Goal: Task Accomplishment & Management: Use online tool/utility

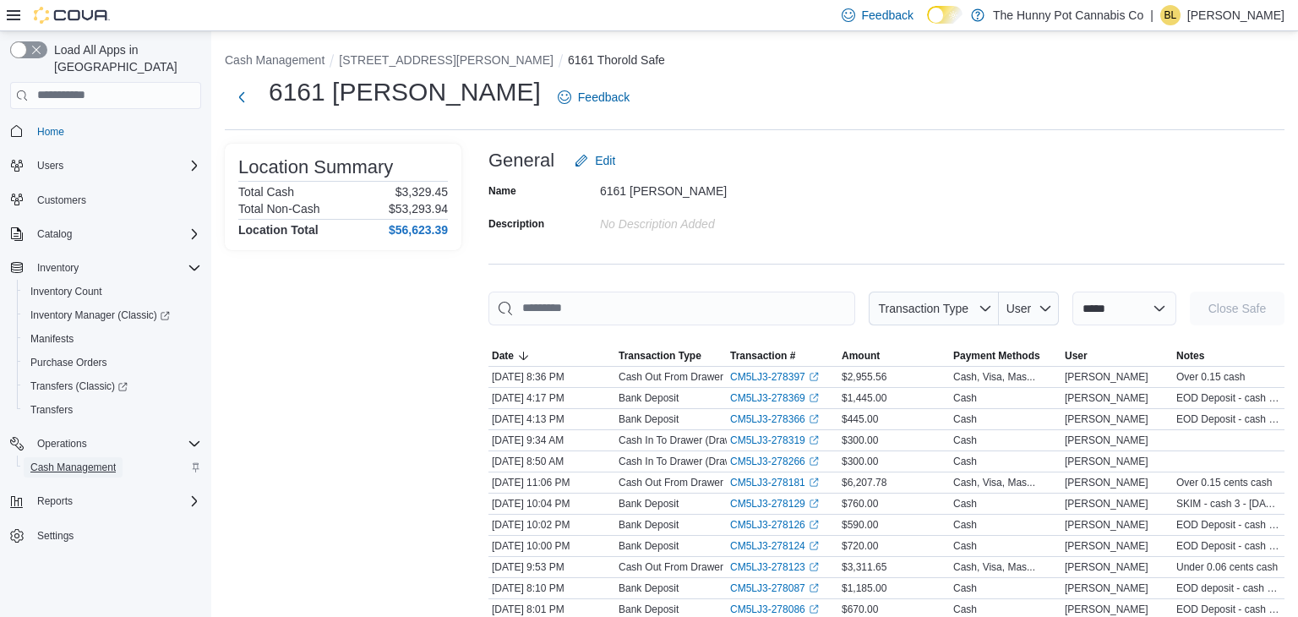
click at [67, 460] on span "Cash Management" at bounding box center [72, 467] width 85 height 14
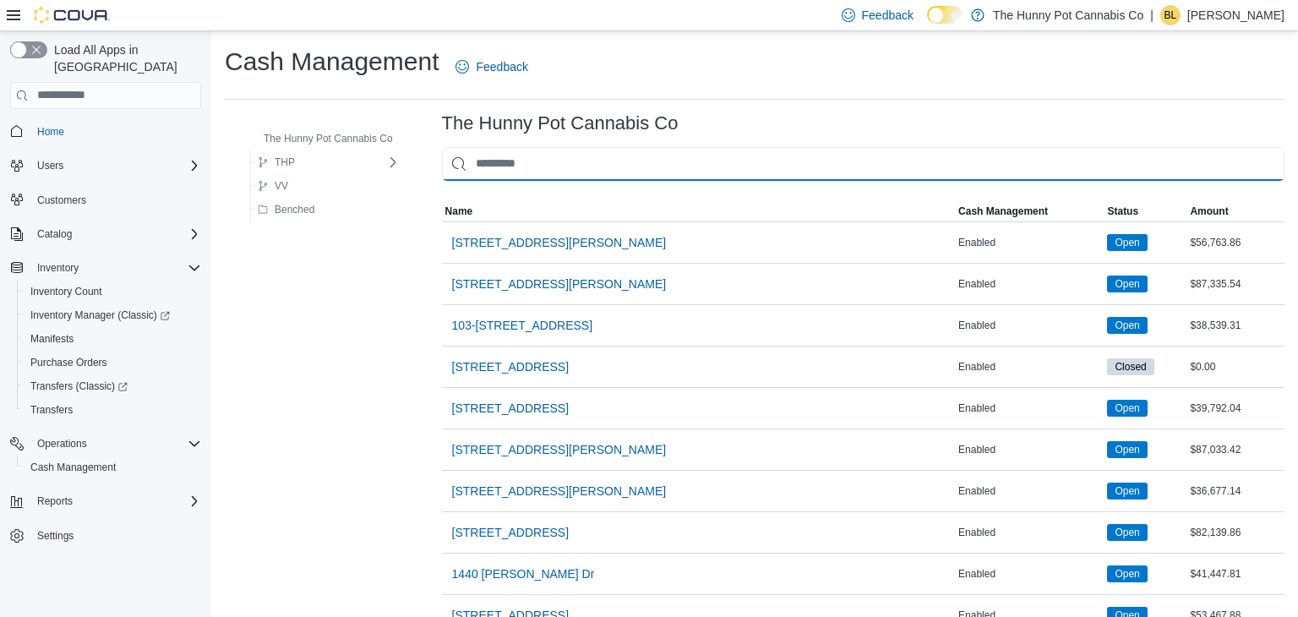
click at [518, 171] on input "This is a search bar. As you type, the results lower in the page will automatic…" at bounding box center [863, 164] width 842 height 34
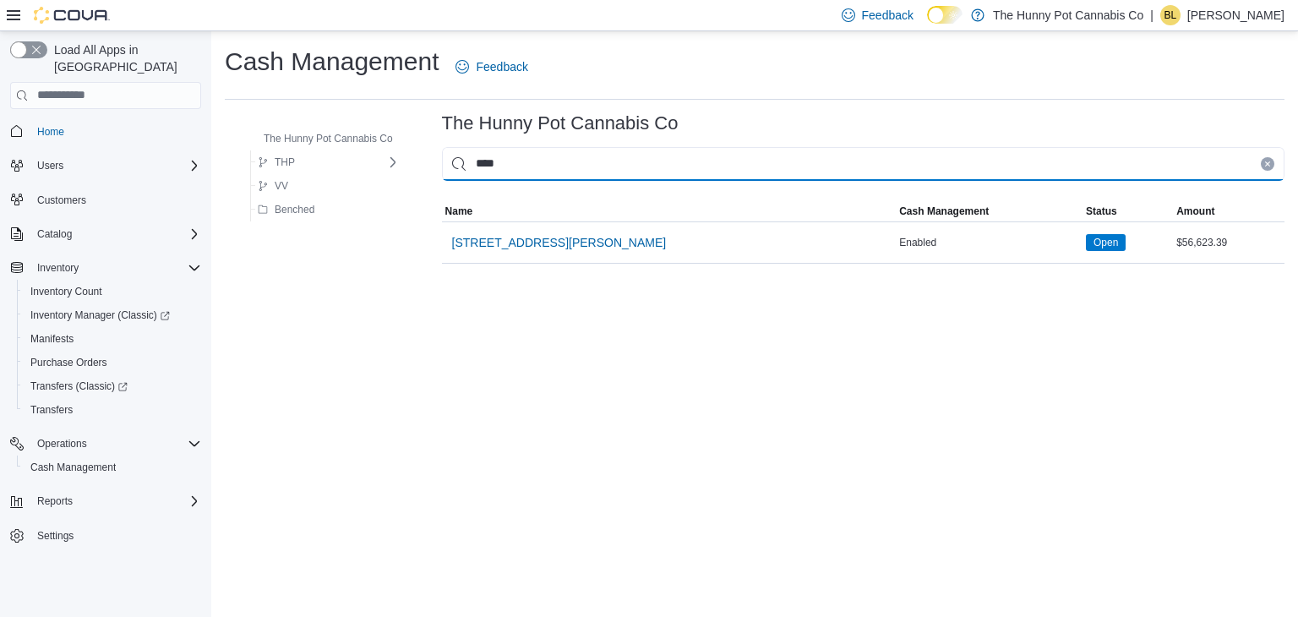
type input "****"
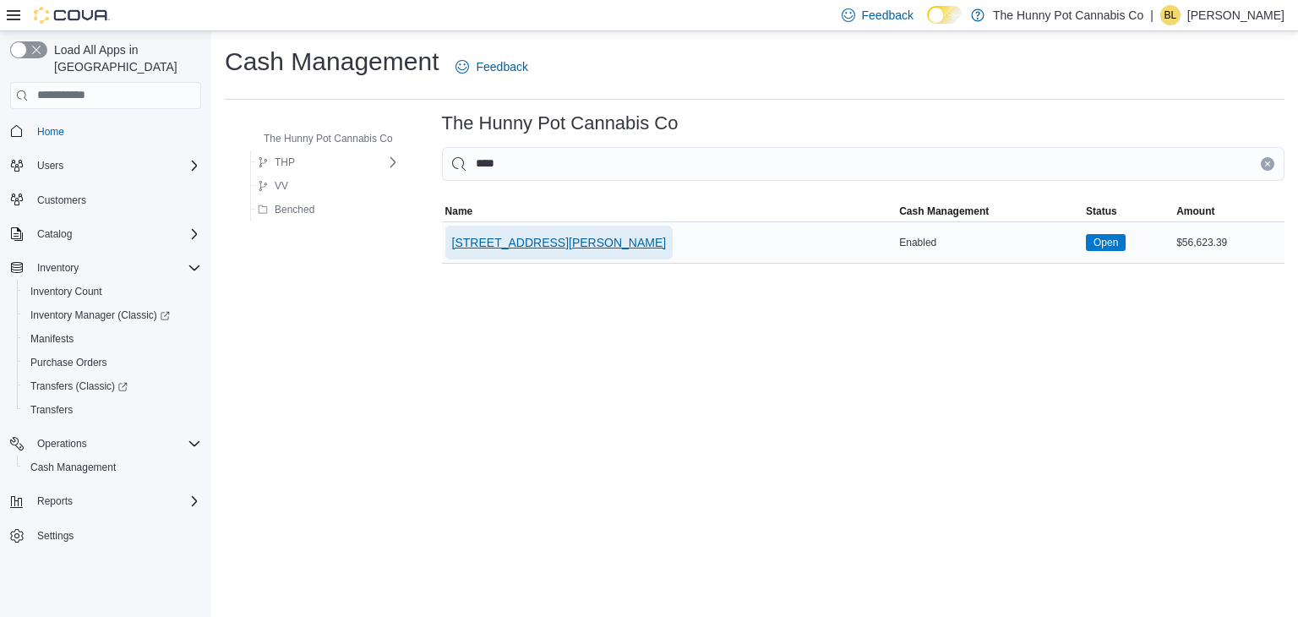
click at [568, 234] on span "[STREET_ADDRESS][PERSON_NAME]" at bounding box center [559, 242] width 215 height 17
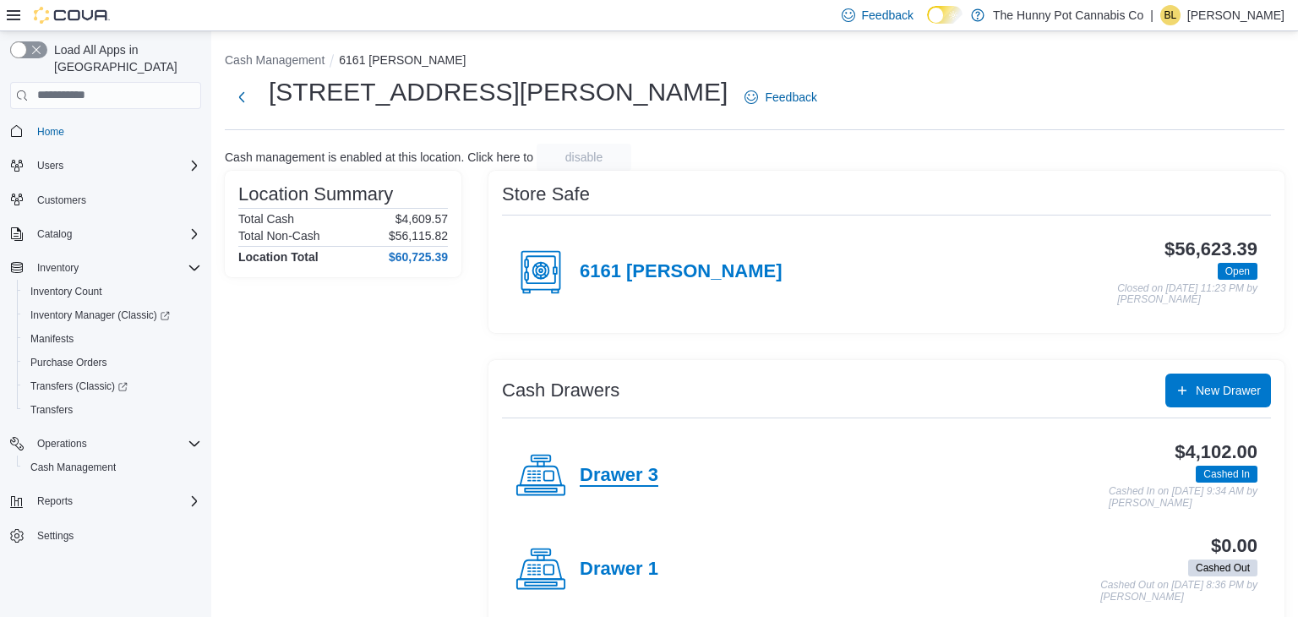
click at [612, 483] on h4 "Drawer 3" at bounding box center [619, 476] width 79 height 22
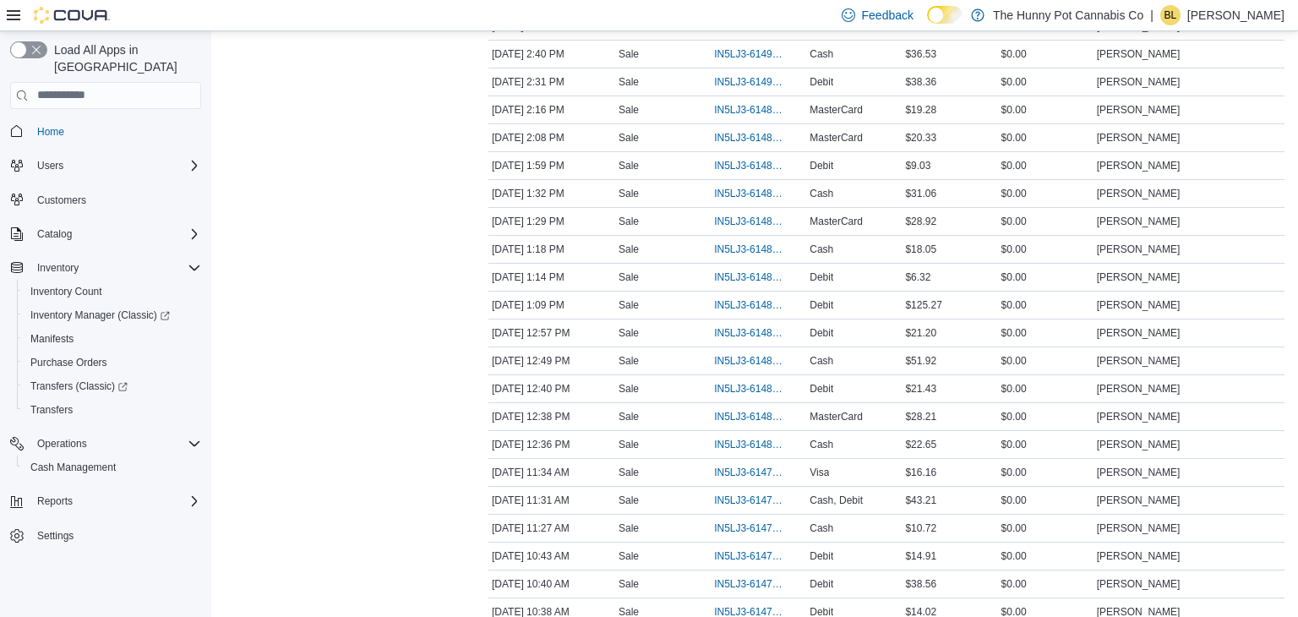
scroll to position [2503, 0]
click at [751, 491] on span "IN5LJ3-6147666" at bounding box center [750, 498] width 72 height 14
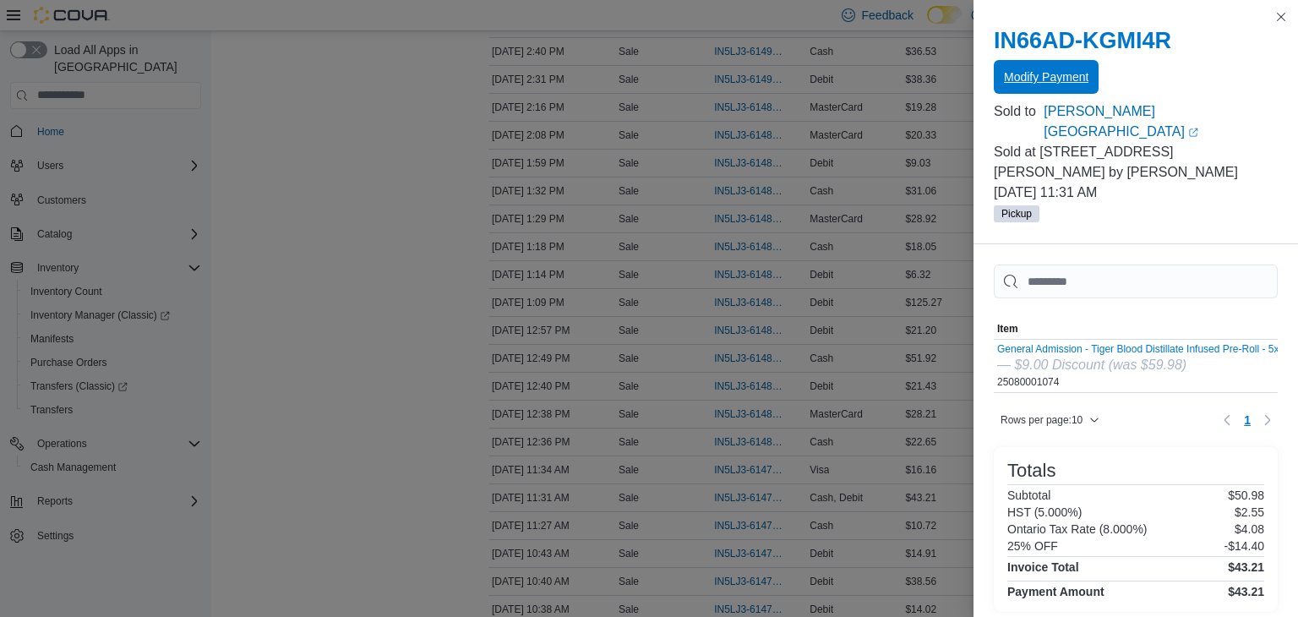
click at [1056, 80] on span "Modify Payment" at bounding box center [1046, 76] width 84 height 17
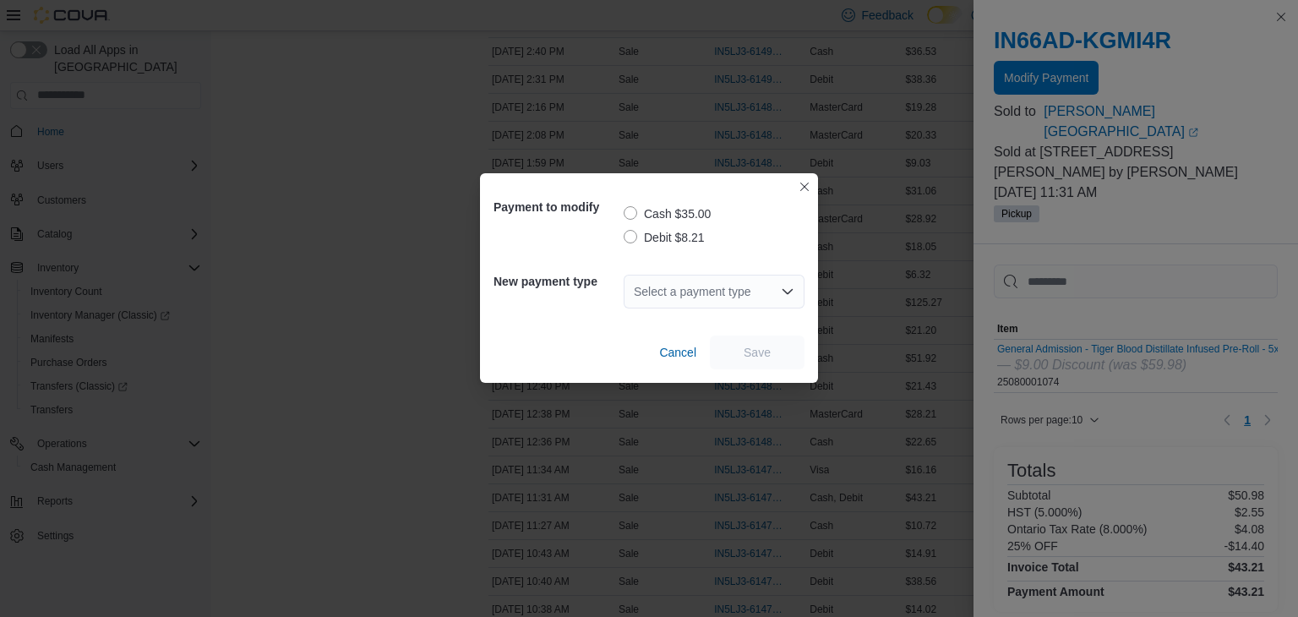
click at [678, 236] on label "Debit $8.21" at bounding box center [663, 237] width 81 height 20
click at [744, 290] on div "Select a payment type" at bounding box center [713, 292] width 181 height 34
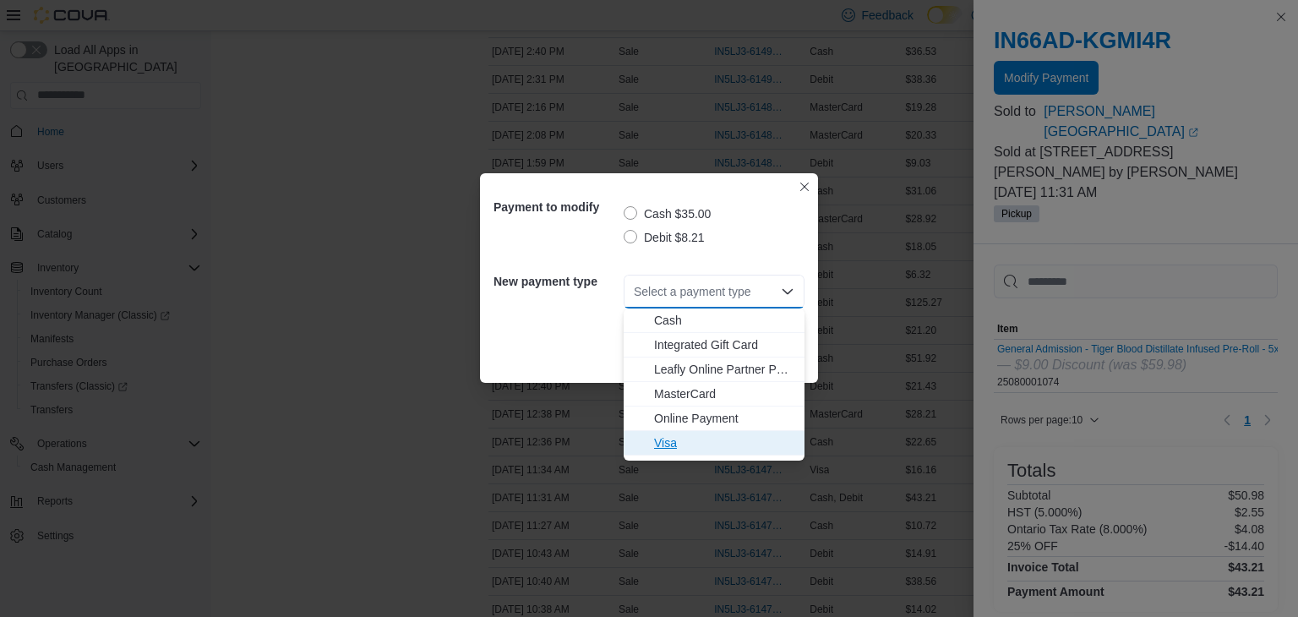
click at [689, 434] on span "Visa" at bounding box center [724, 442] width 140 height 17
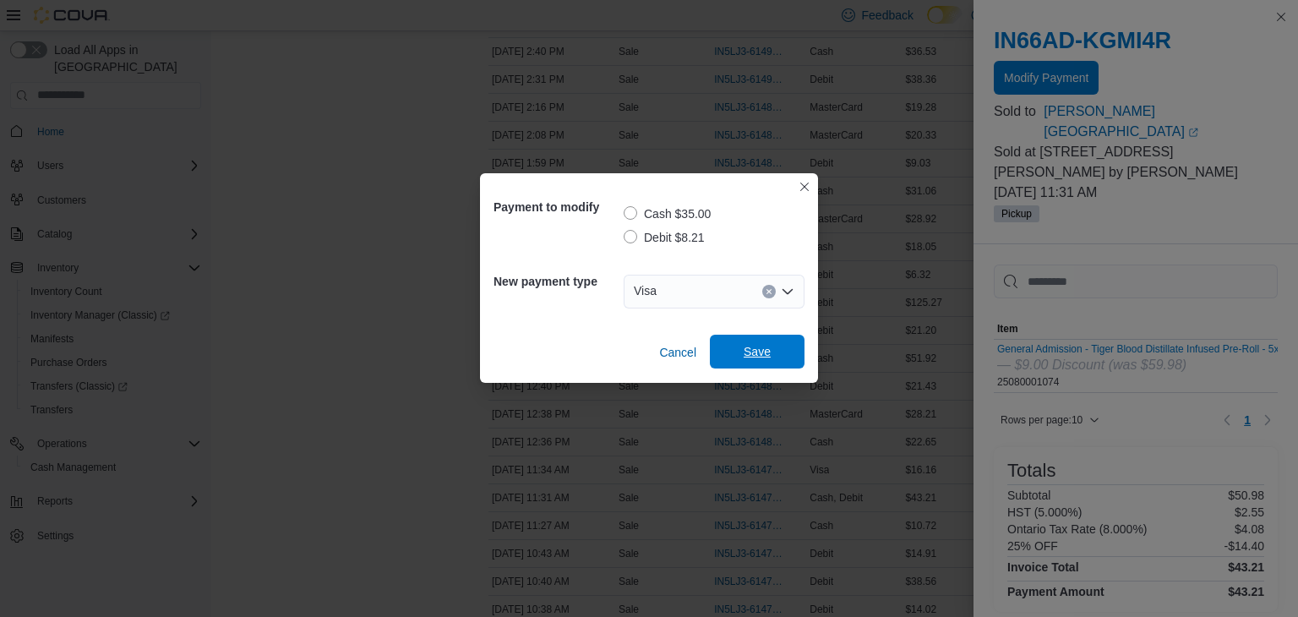
click at [756, 357] on span "Save" at bounding box center [756, 351] width 27 height 17
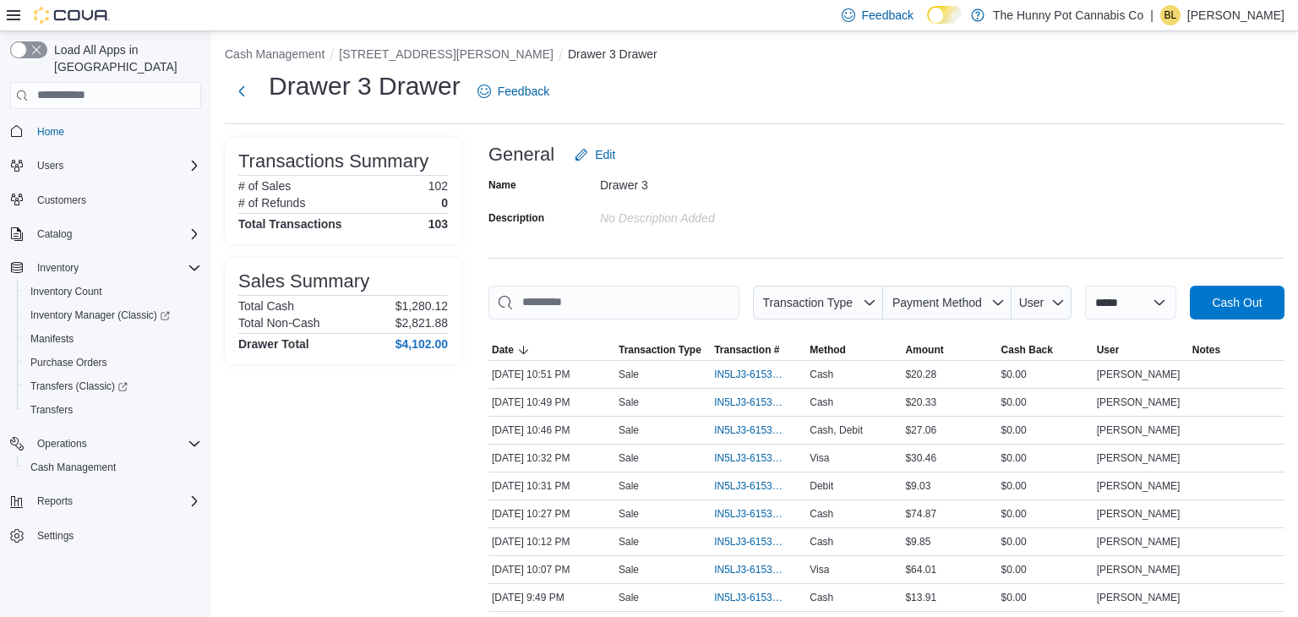
scroll to position [0, 0]
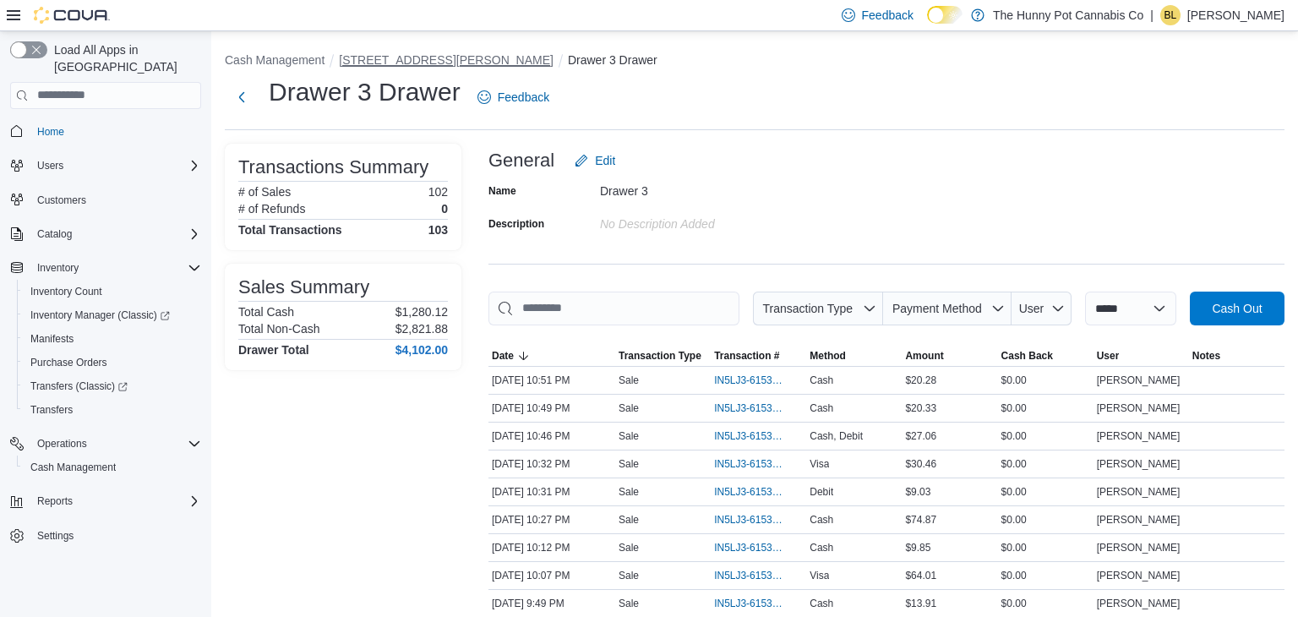
click at [405, 57] on button "[STREET_ADDRESS][PERSON_NAME]" at bounding box center [446, 60] width 215 height 14
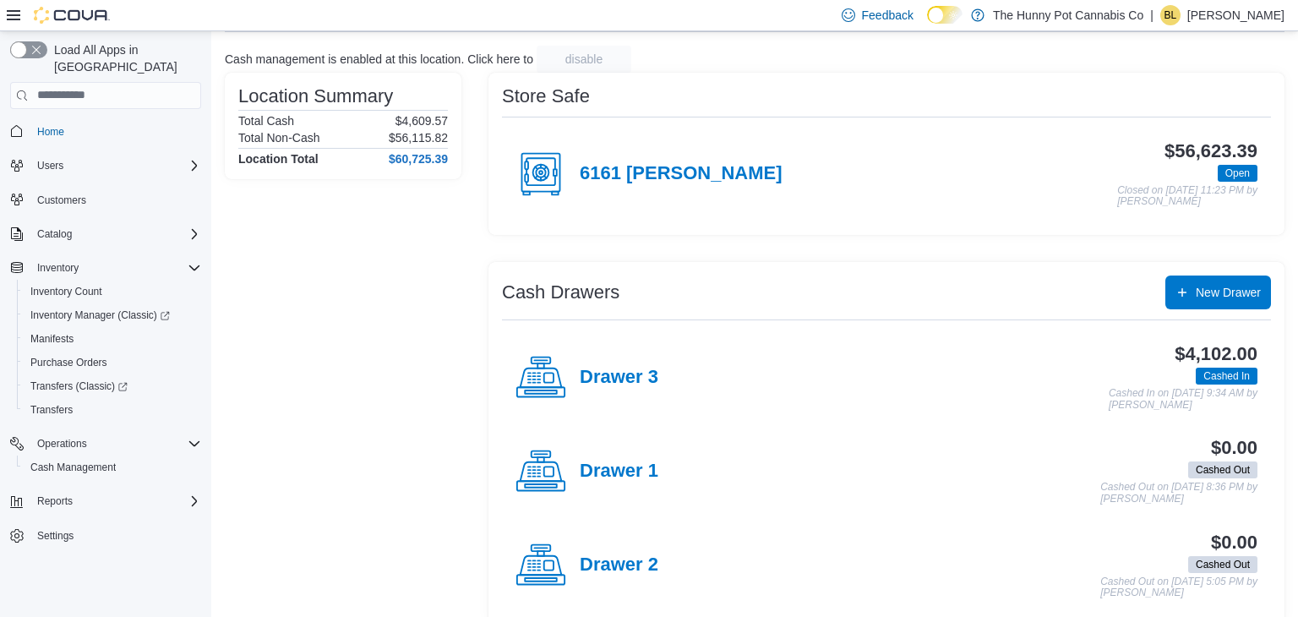
scroll to position [119, 0]
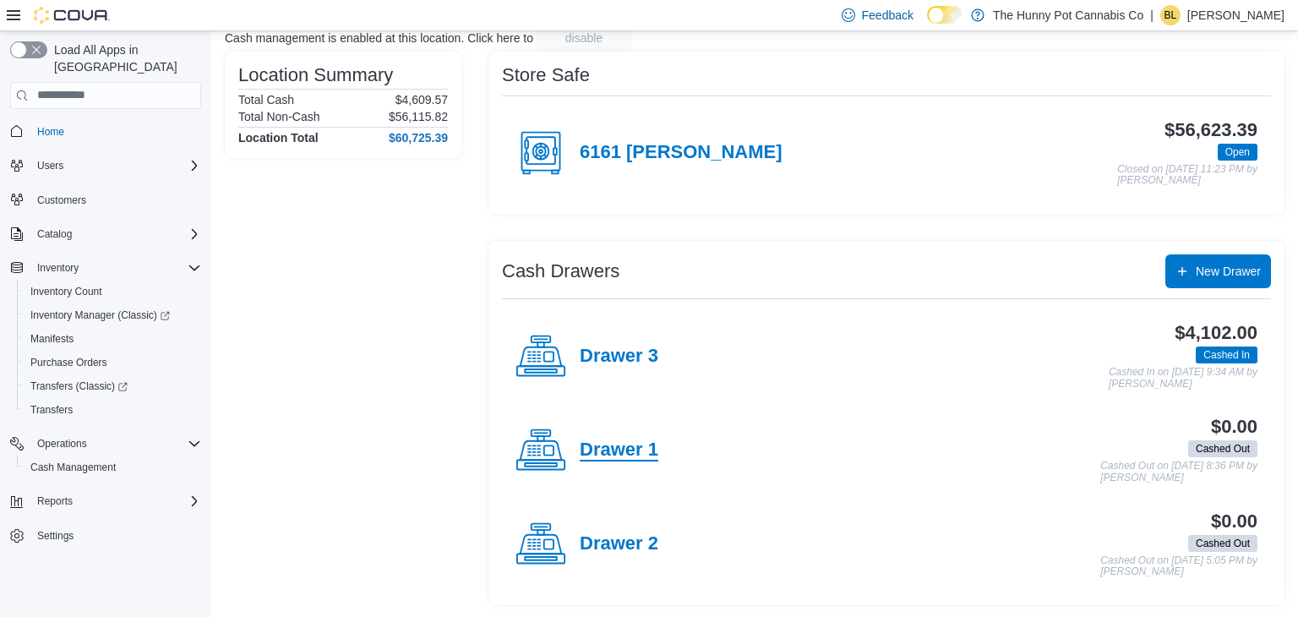
click at [634, 446] on h4 "Drawer 1" at bounding box center [619, 450] width 79 height 22
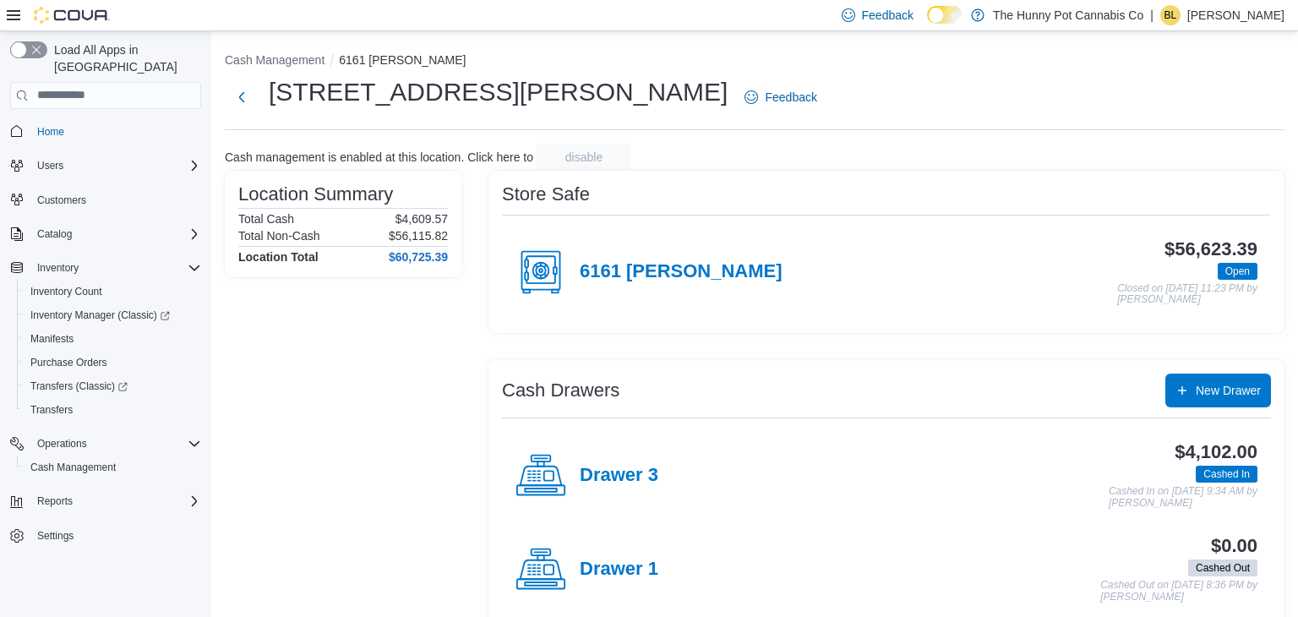
click at [538, 480] on icon at bounding box center [540, 475] width 51 height 51
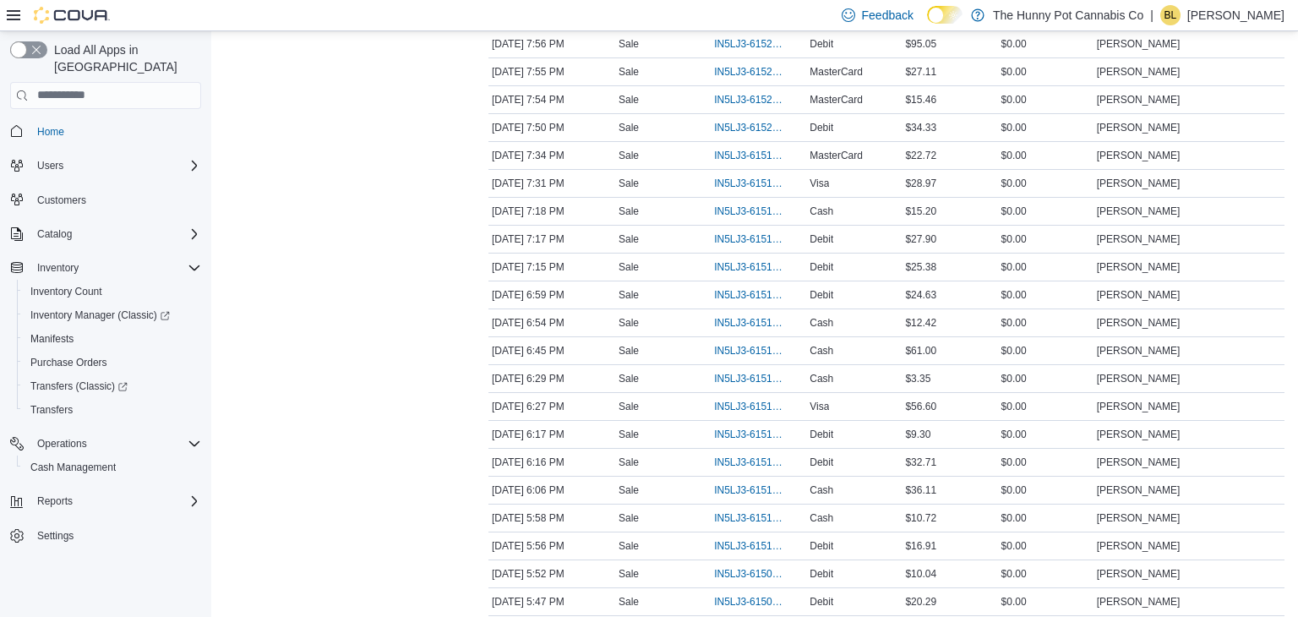
scroll to position [1174, 0]
click at [746, 482] on span "IN5LJ3-6151105" at bounding box center [750, 489] width 72 height 14
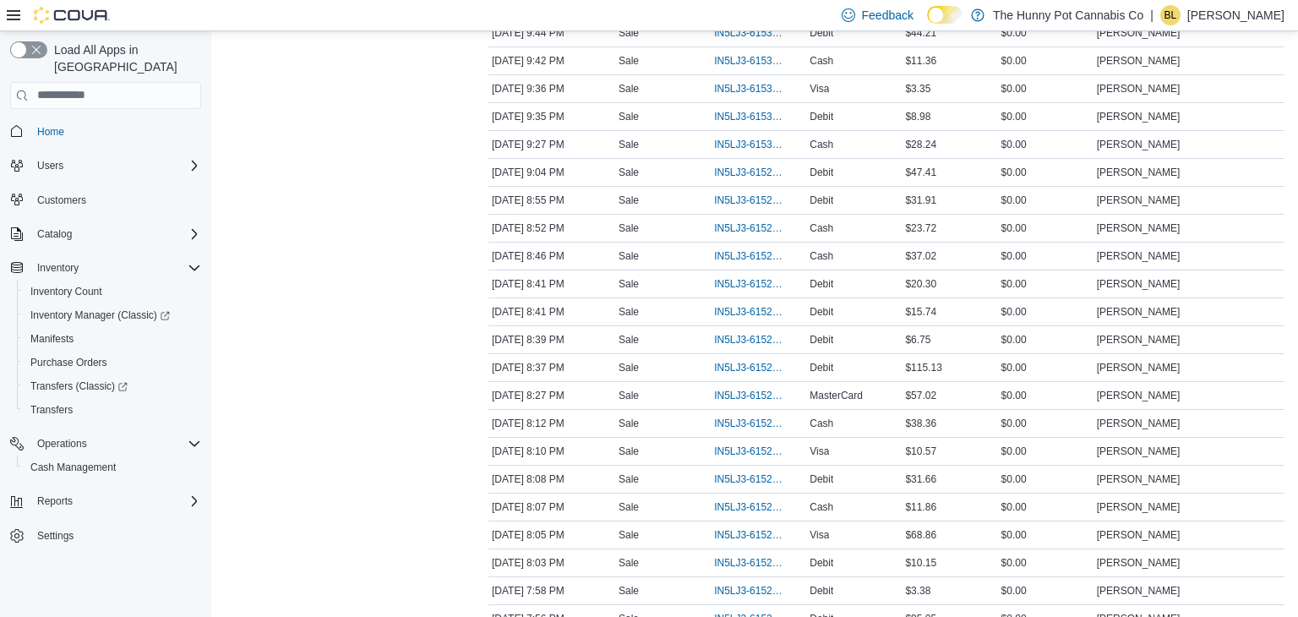
scroll to position [0, 0]
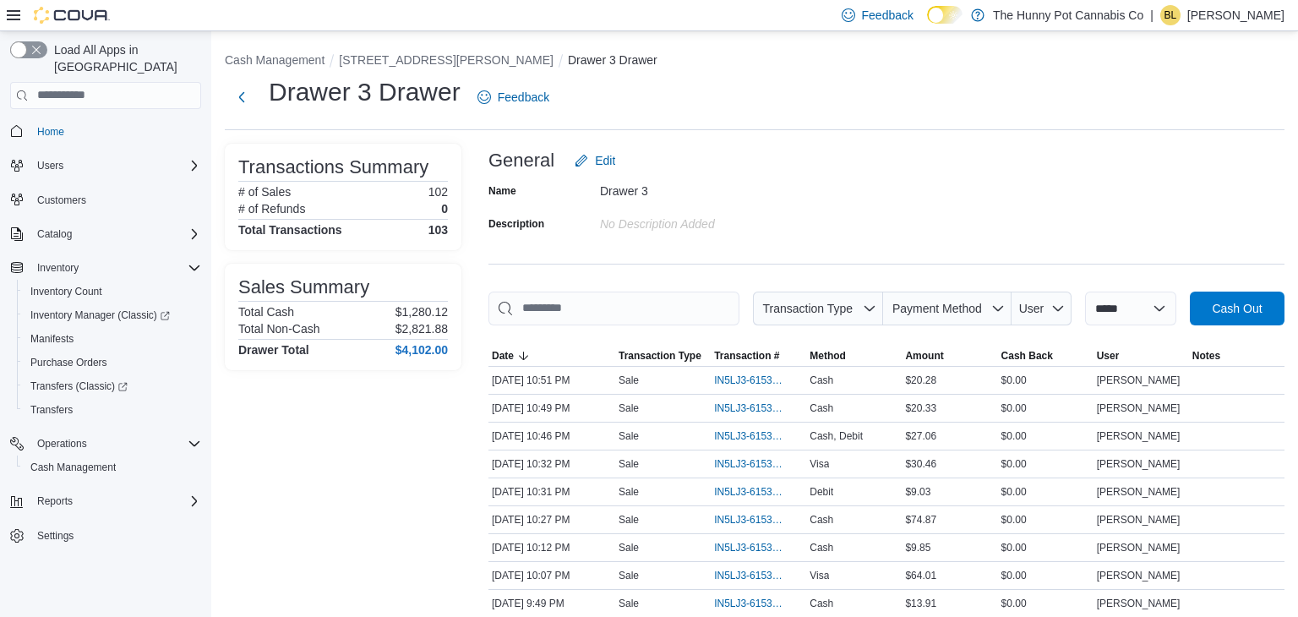
click at [911, 194] on div "Name Drawer 3 Description No Description added" at bounding box center [886, 206] width 796 height 59
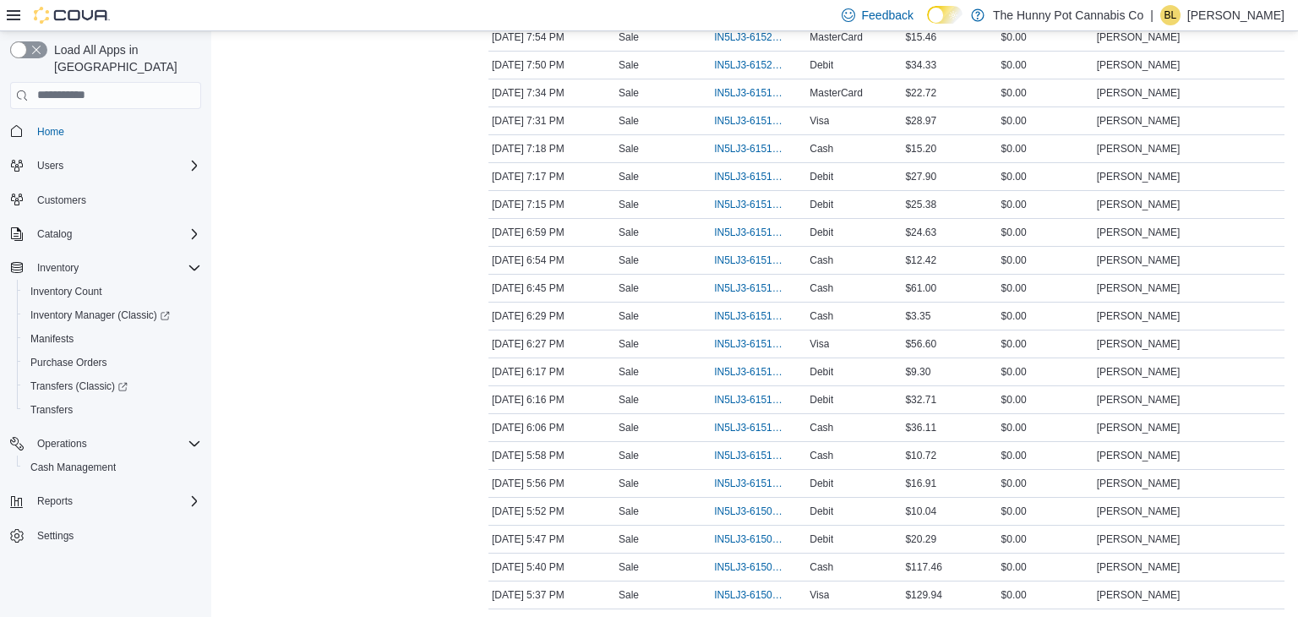
scroll to position [2609, 0]
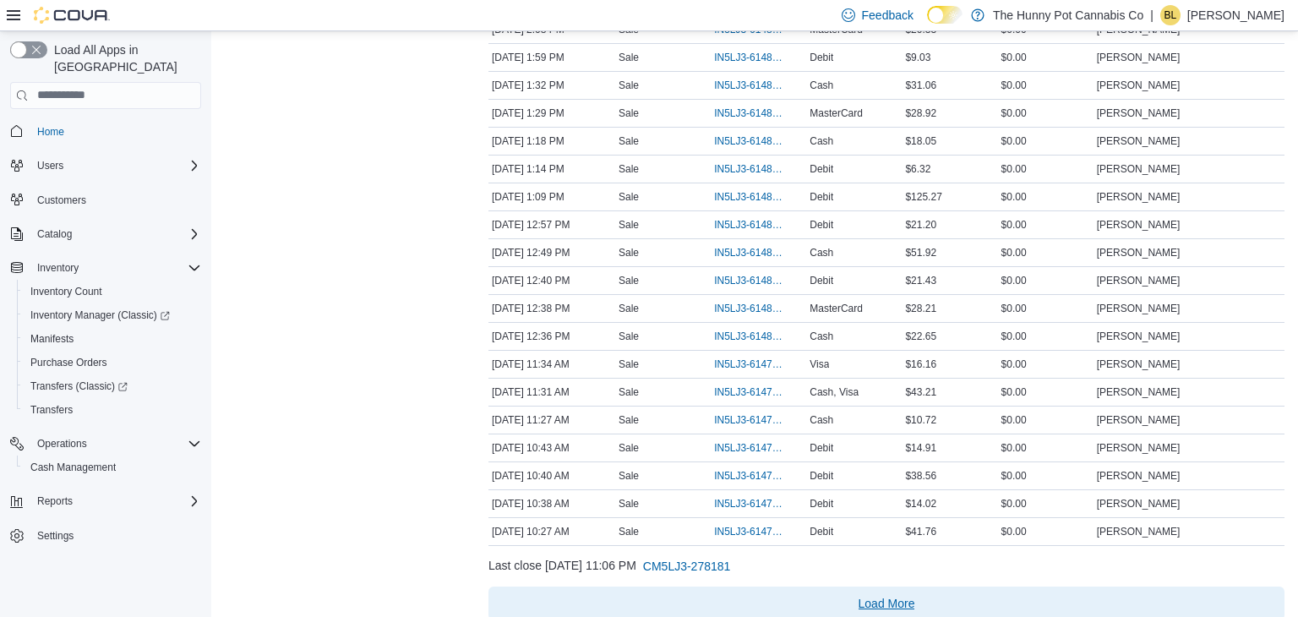
click at [896, 595] on span "Load More" at bounding box center [886, 603] width 57 height 17
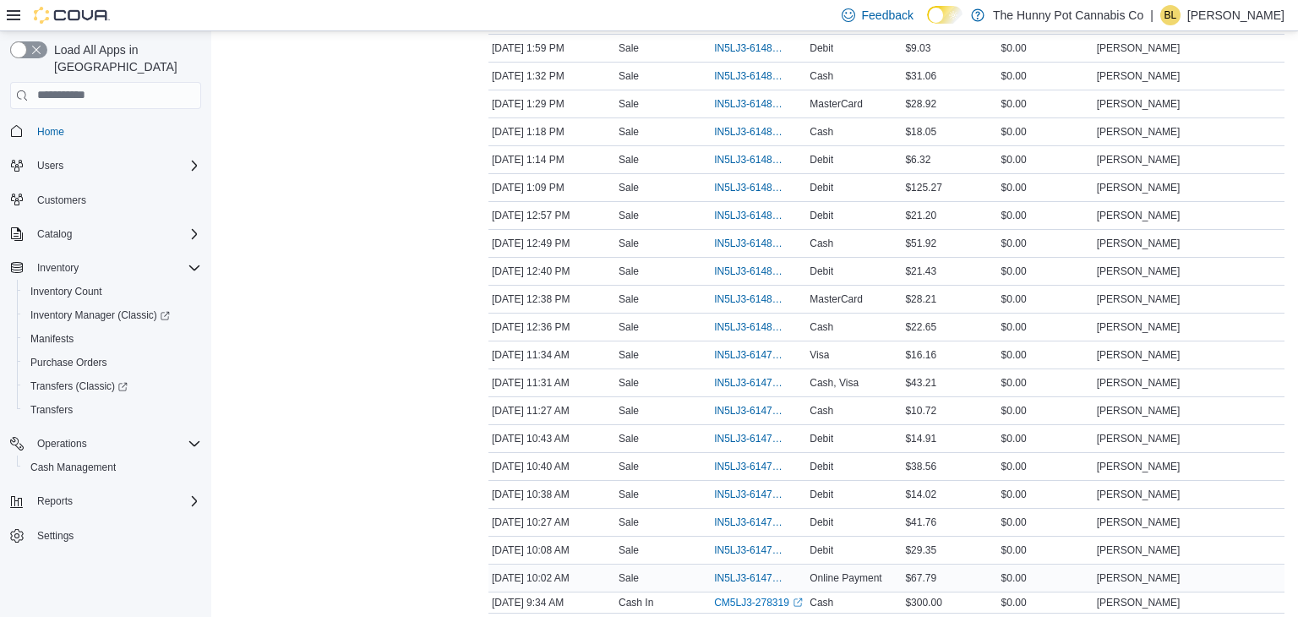
scroll to position [2619, 0]
click at [769, 542] on span "IN5LJ3-6147204" at bounding box center [750, 549] width 72 height 14
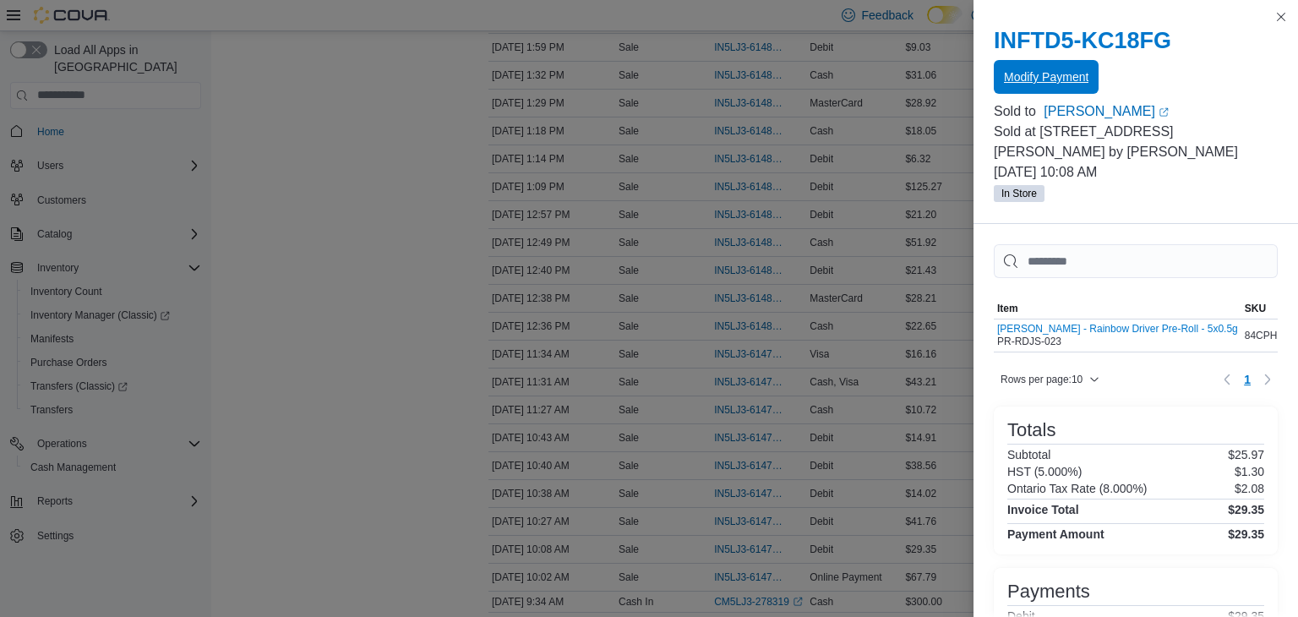
click at [1064, 84] on span "Modify Payment" at bounding box center [1046, 76] width 84 height 17
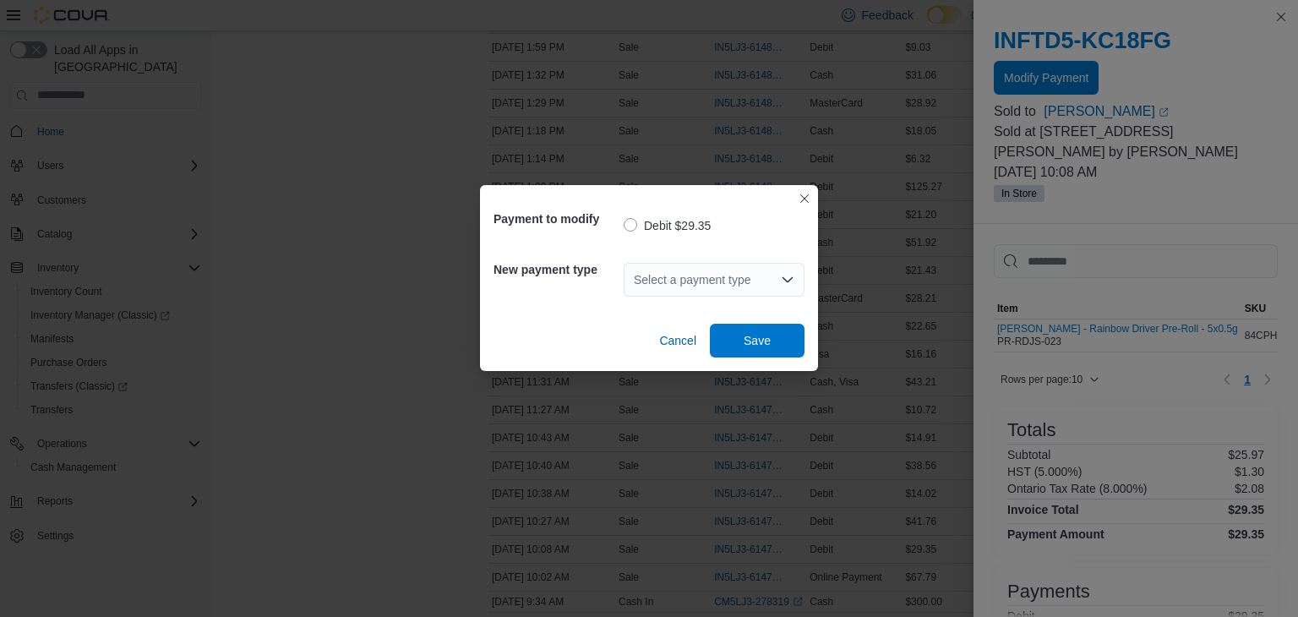
click at [792, 277] on icon "Open list of options" at bounding box center [787, 278] width 10 height 5
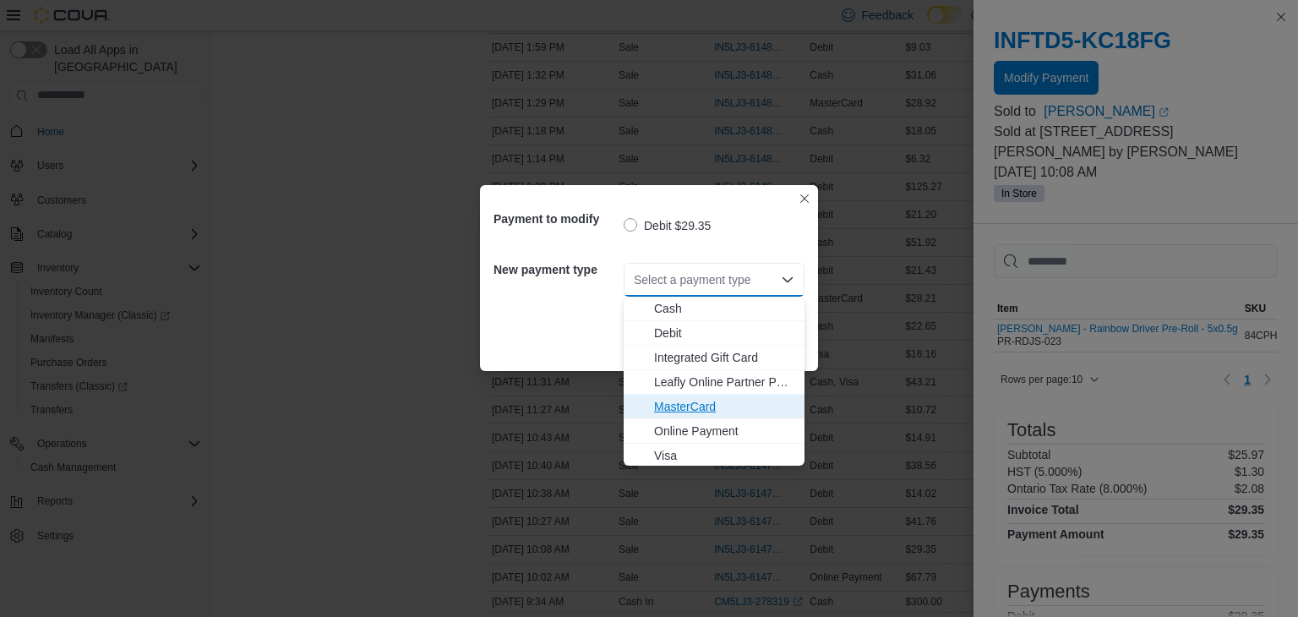
click at [726, 406] on span "MasterCard" at bounding box center [724, 406] width 140 height 17
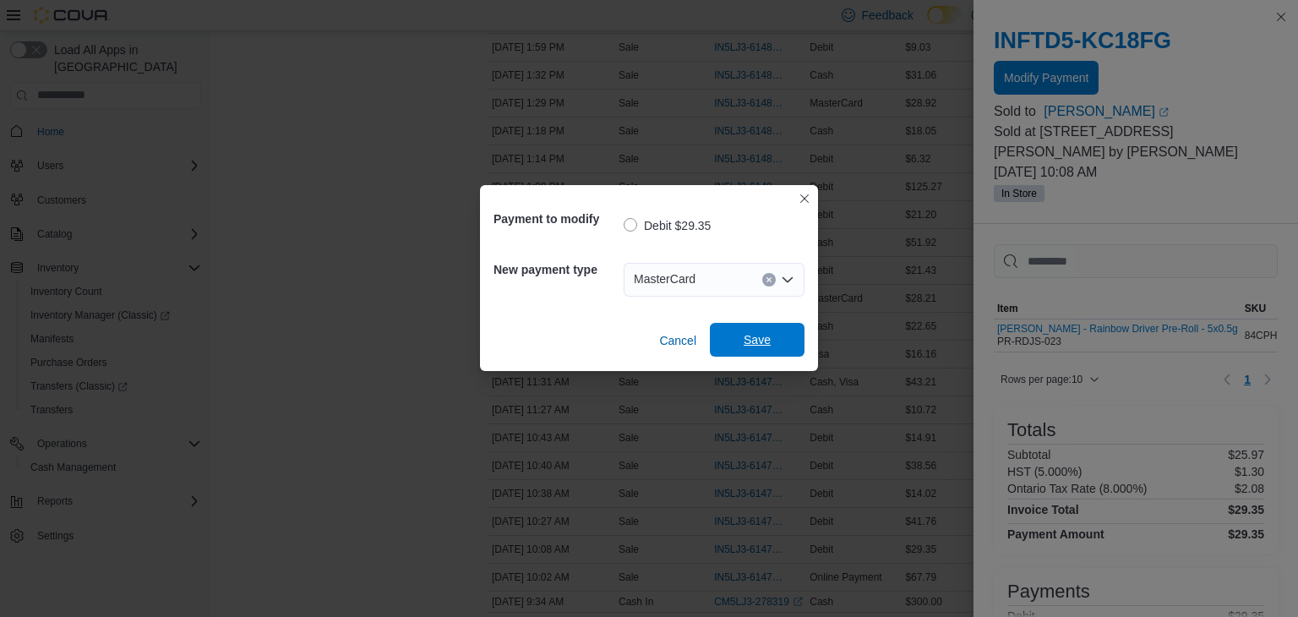
click at [737, 354] on span "Save" at bounding box center [757, 340] width 74 height 34
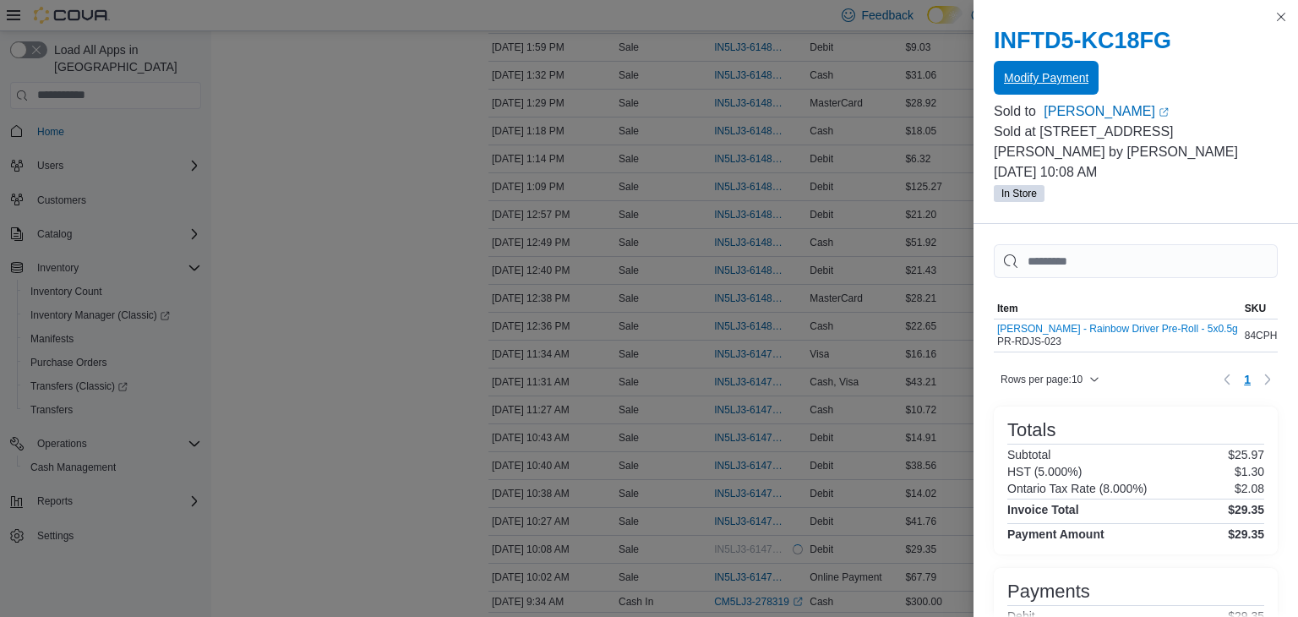
scroll to position [0, 0]
